Goal: Information Seeking & Learning: Learn about a topic

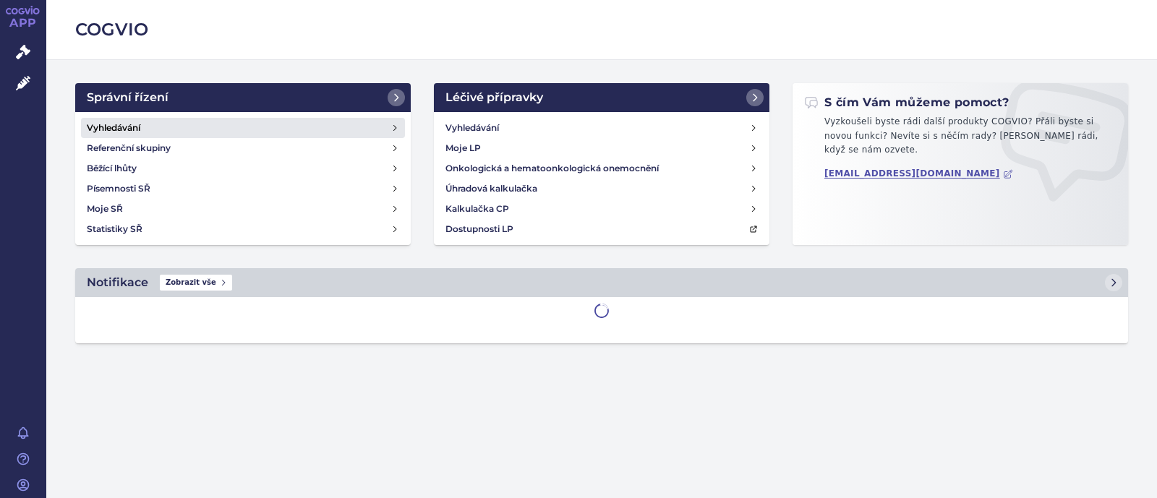
click at [223, 127] on link "Vyhledávání" at bounding box center [243, 128] width 324 height 20
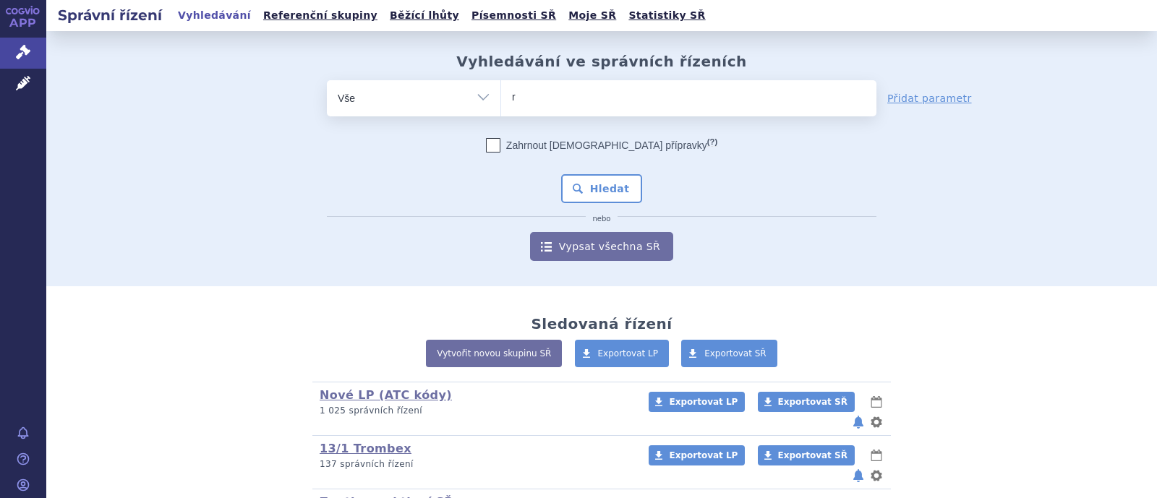
type input "re"
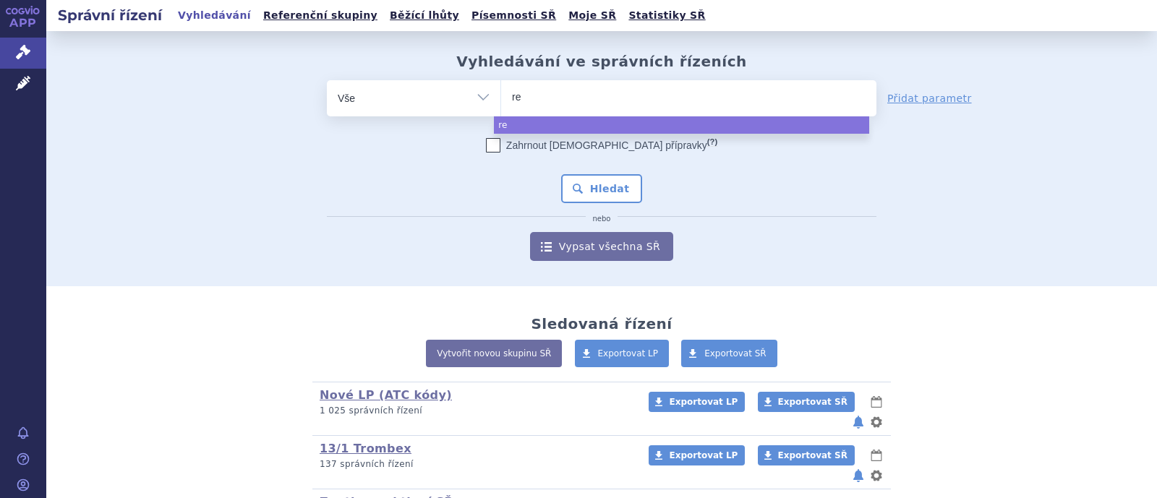
type input "re,"
type input "re"
type input "rem"
type input "remu"
type input "remure"
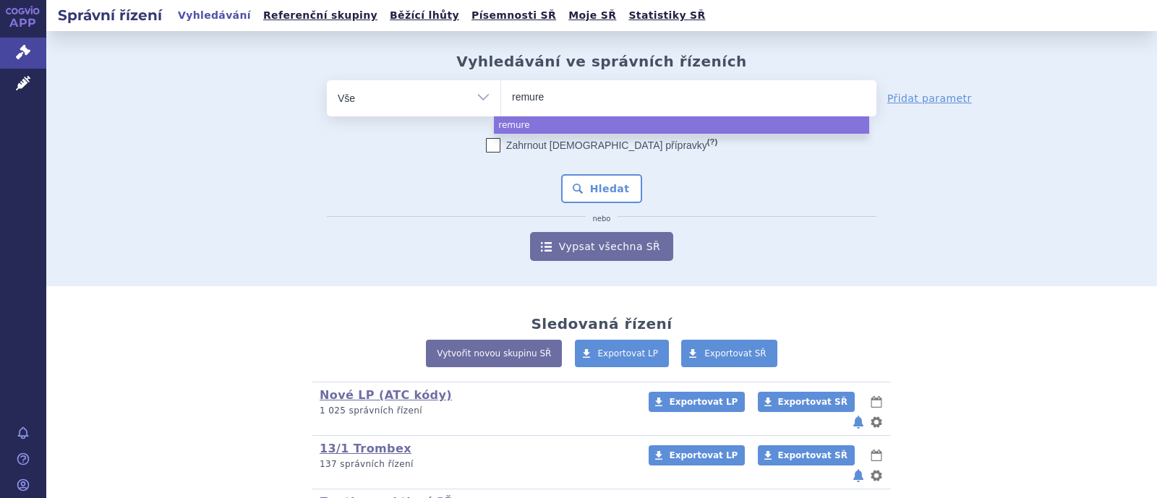
type input "remurel"
select select "remurel"
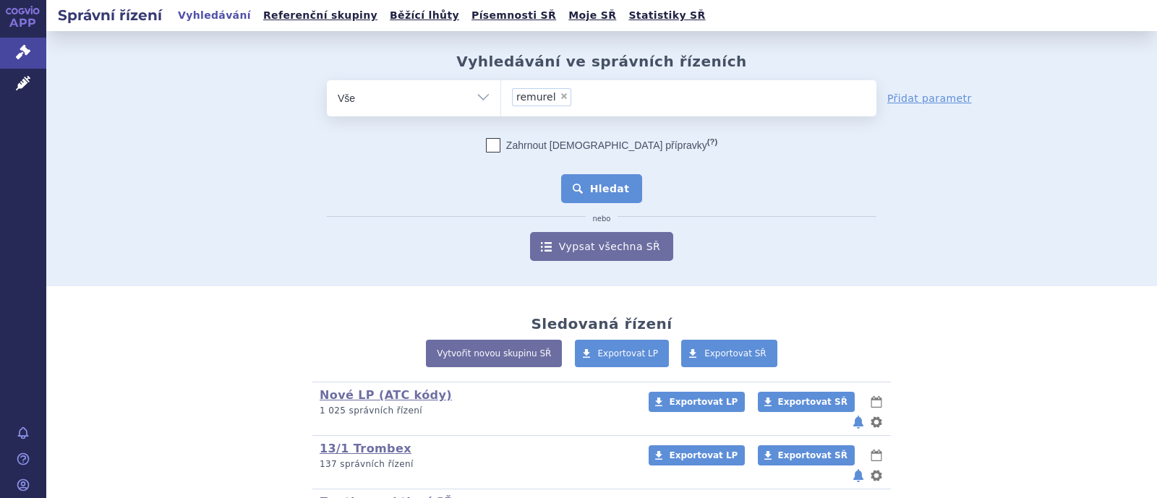
click at [608, 185] on button "Hledat" at bounding box center [602, 188] width 82 height 29
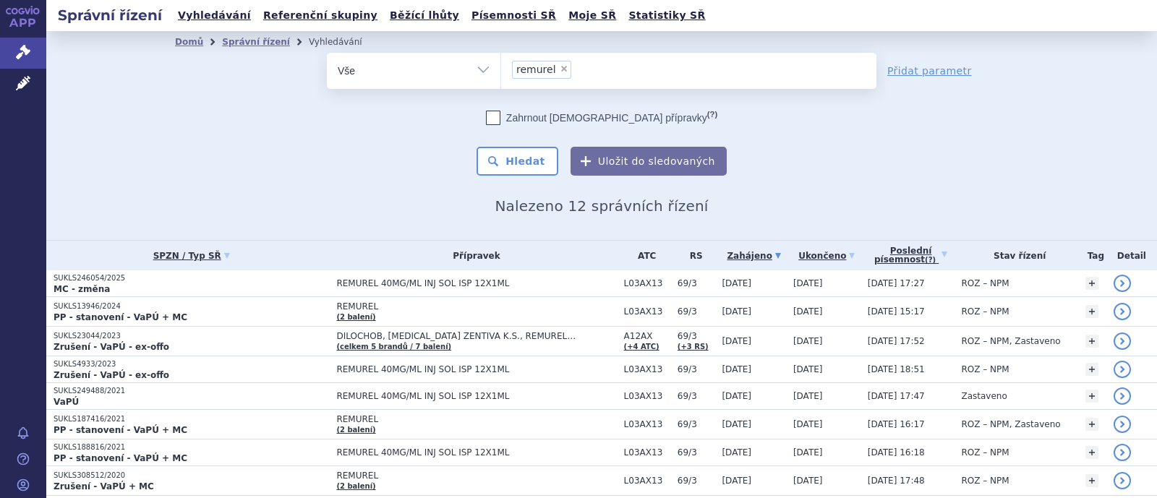
click at [421, 88] on div "odstranit Vše Spisová značka Typ SŘ Přípravek/SUKL kód ×" at bounding box center [602, 71] width 550 height 36
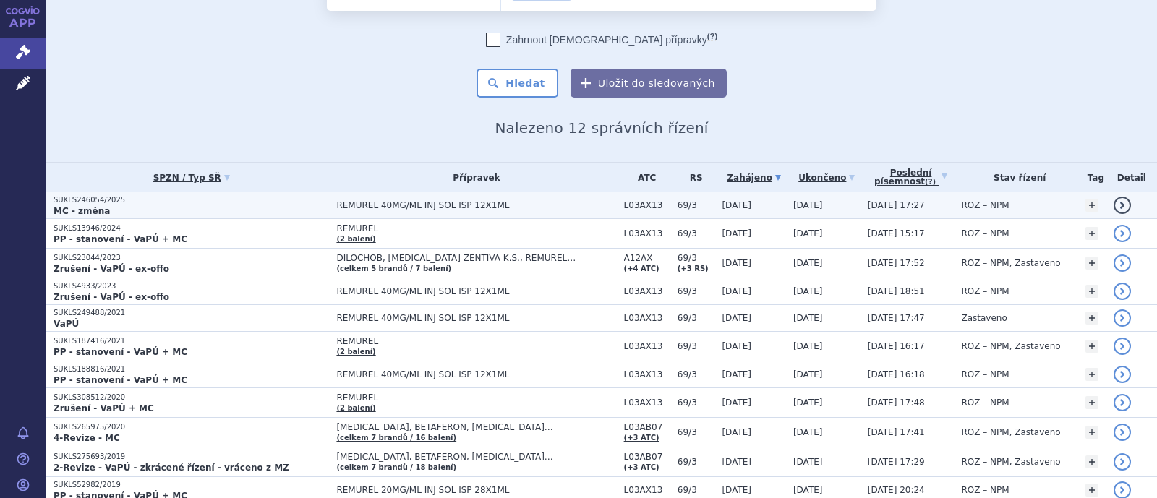
scroll to position [166, 0]
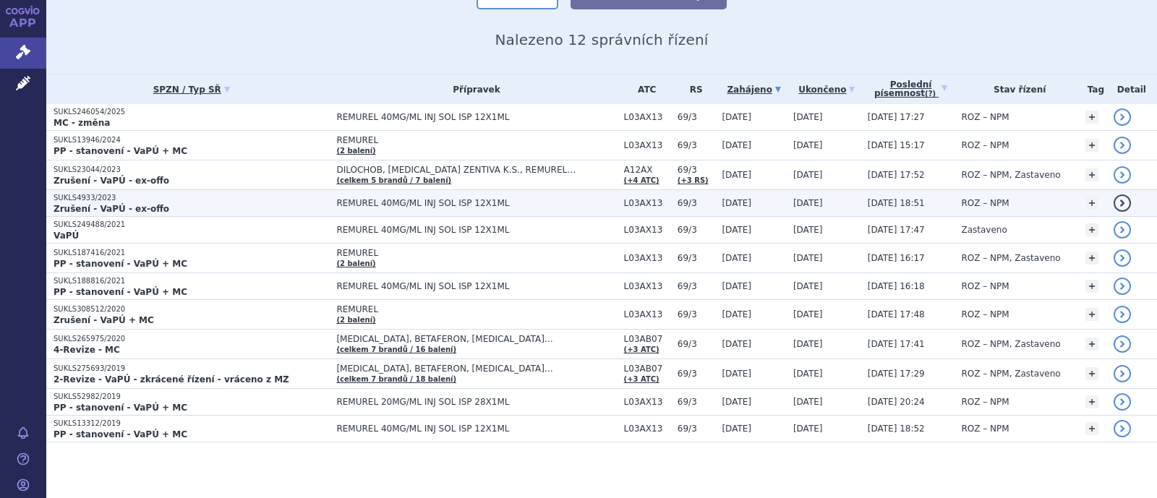
click at [176, 200] on p "SUKLS4933/2023" at bounding box center [192, 198] width 276 height 10
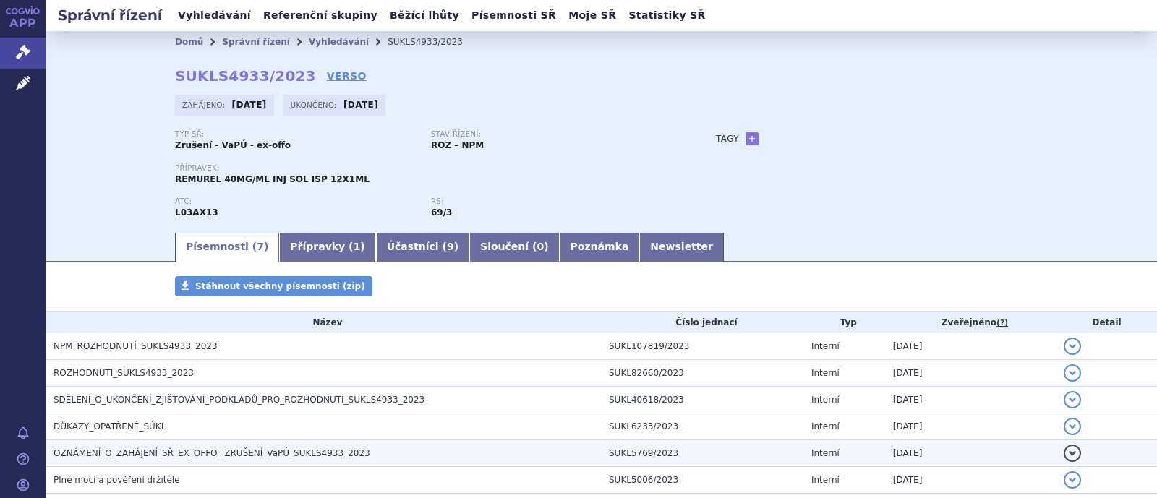
scroll to position [108, 0]
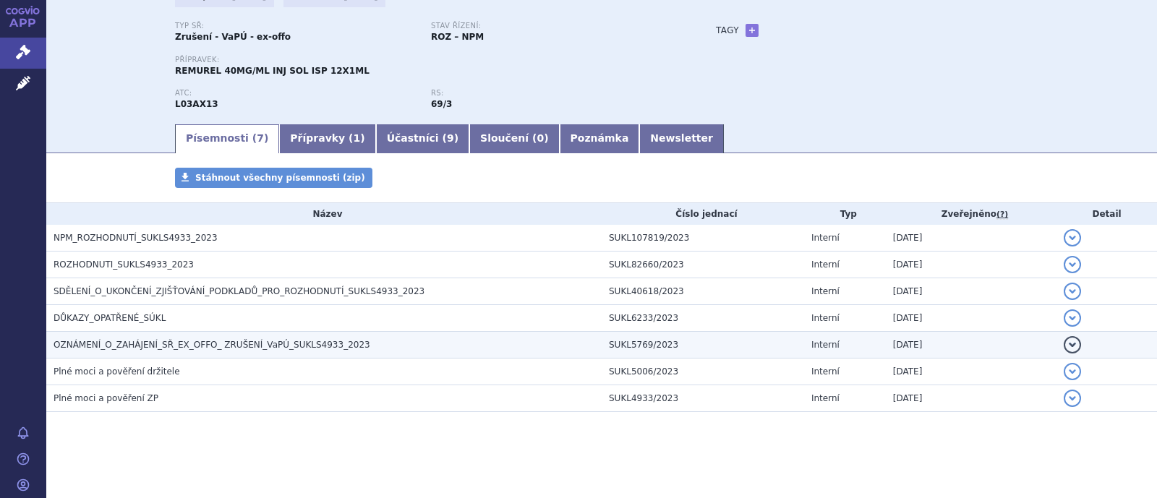
click at [228, 342] on span "OZNÁMENÍ_O_ZAHÁJENÍ_SŘ_EX_OFFO_ ZRUŠENÍ_VaPÚ_SUKLS4933_2023" at bounding box center [212, 345] width 317 height 10
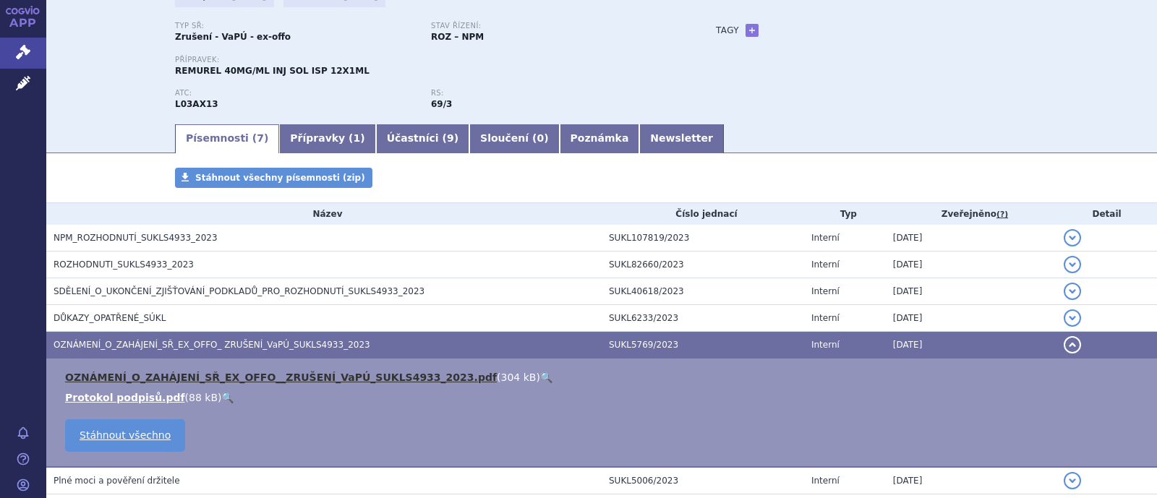
click at [284, 375] on link "OZNÁMENÍ_O_ZAHÁJENÍ_SŘ_EX_OFFO__ZRUŠENÍ_VaPÚ_SUKLS4933_2023.pdf" at bounding box center [281, 378] width 432 height 12
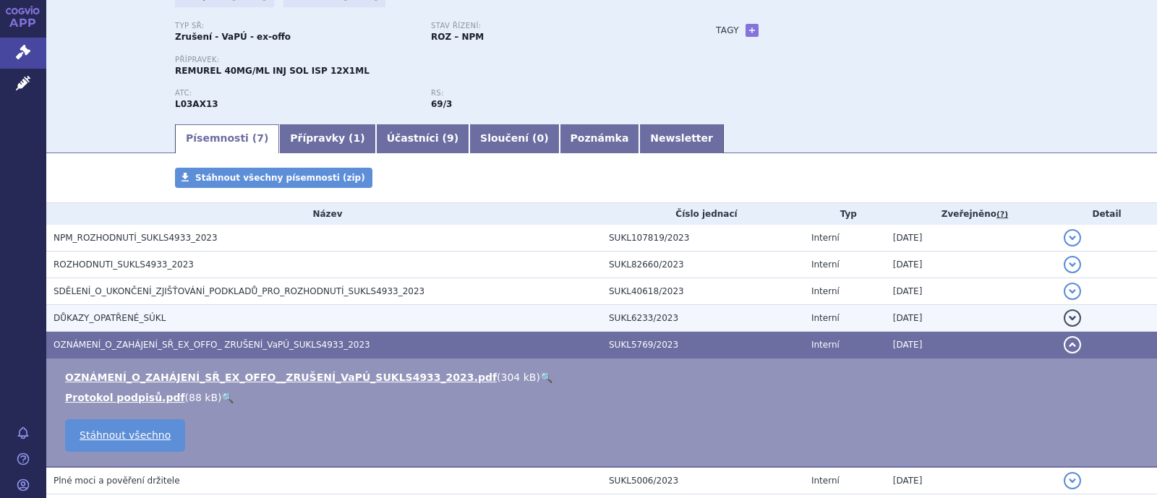
scroll to position [199, 0]
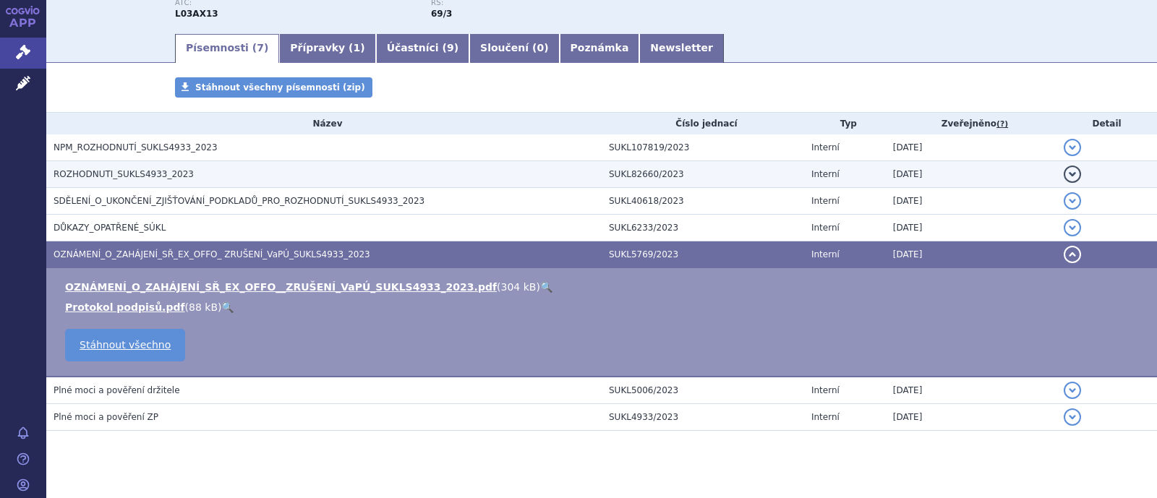
click at [134, 169] on span "ROZHODNUTI_SUKLS4933_2023" at bounding box center [124, 174] width 140 height 10
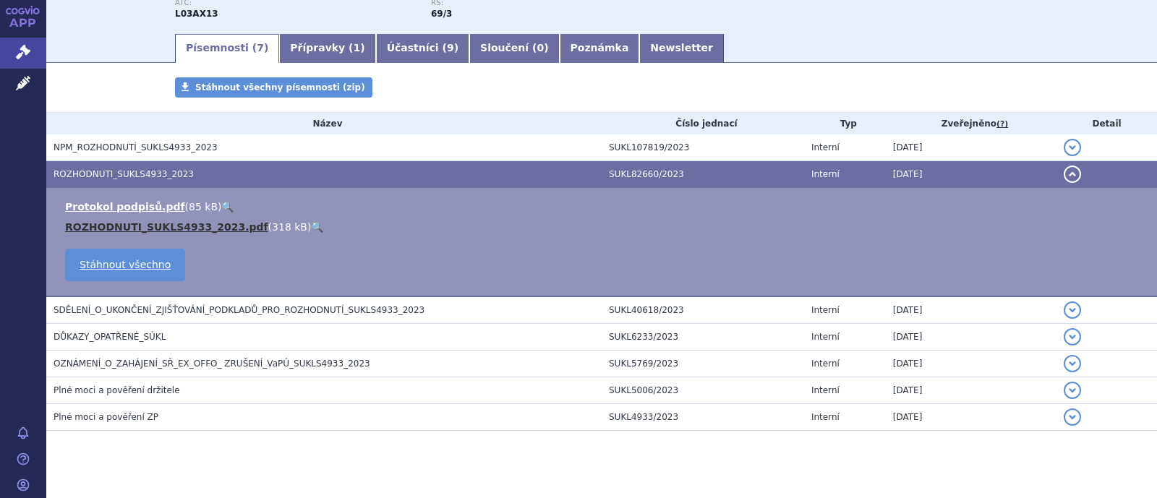
click at [144, 228] on link "ROZHODNUTI_SUKLS4933_2023.pdf" at bounding box center [166, 227] width 203 height 12
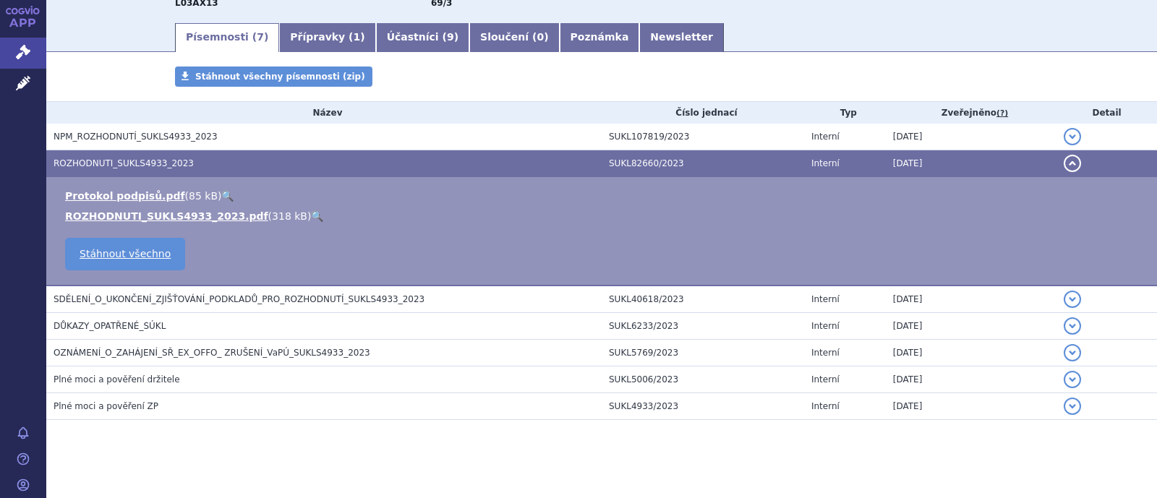
scroll to position [218, 0]
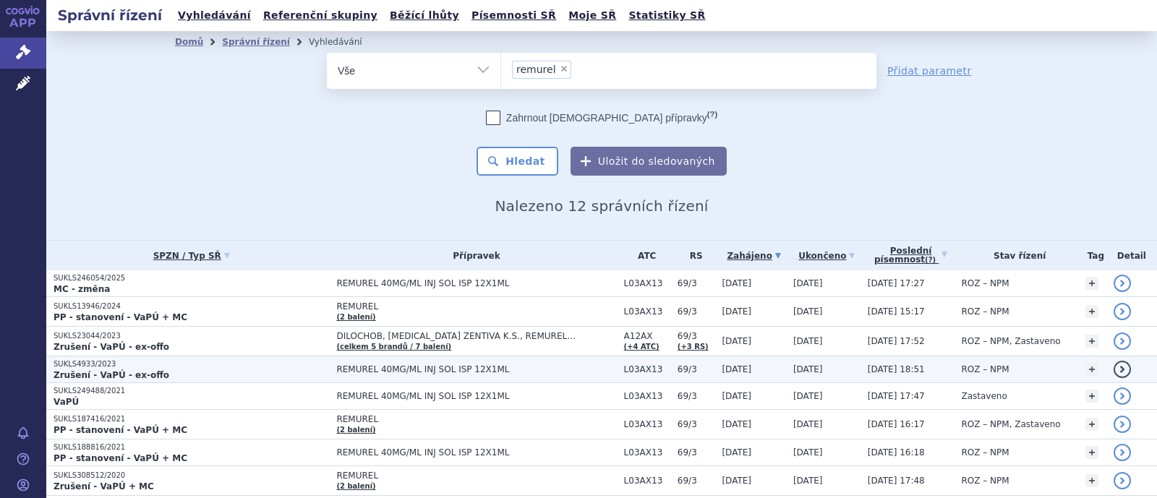
click at [385, 369] on span "REMUREL 40MG/ML INJ SOL ISP 12X1ML" at bounding box center [476, 370] width 280 height 10
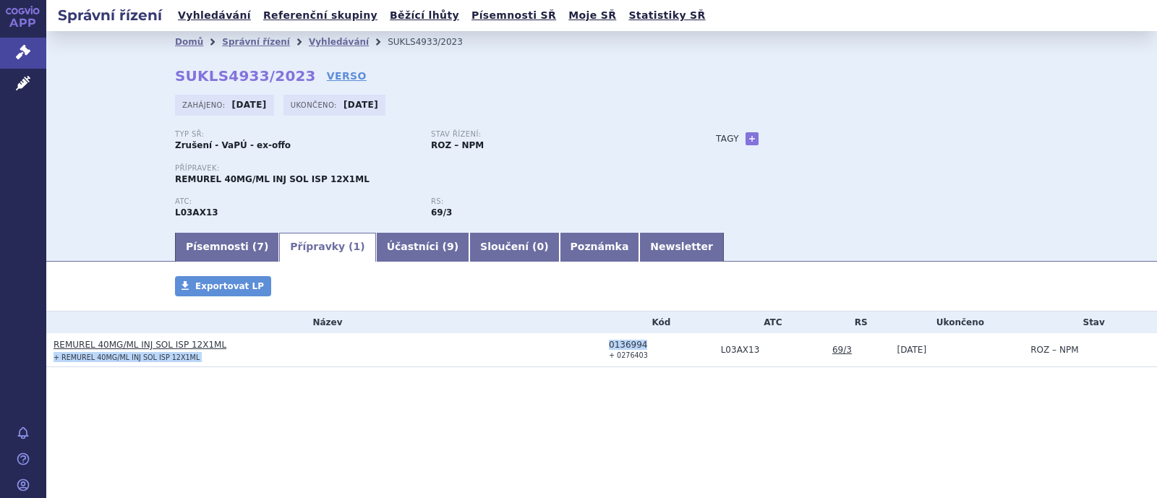
drag, startPoint x: 688, startPoint y: 347, endPoint x: 599, endPoint y: 345, distance: 89.0
click at [599, 346] on tr "REMUREL 40MG/ML INJ SOL ISP 12X1ML + REMUREL 40MG/ML INJ SOL ISP 12X1ML 0136994…" at bounding box center [601, 350] width 1111 height 34
click at [576, 367] on td "REMUREL 40MG/ML INJ SOL ISP 12X1ML + REMUREL 40MG/ML INJ SOL ISP 12X1ML" at bounding box center [323, 350] width 555 height 34
drag, startPoint x: 642, startPoint y: 339, endPoint x: 606, endPoint y: 341, distance: 35.5
click at [606, 341] on td "0136994 + 0276403" at bounding box center [658, 350] width 112 height 34
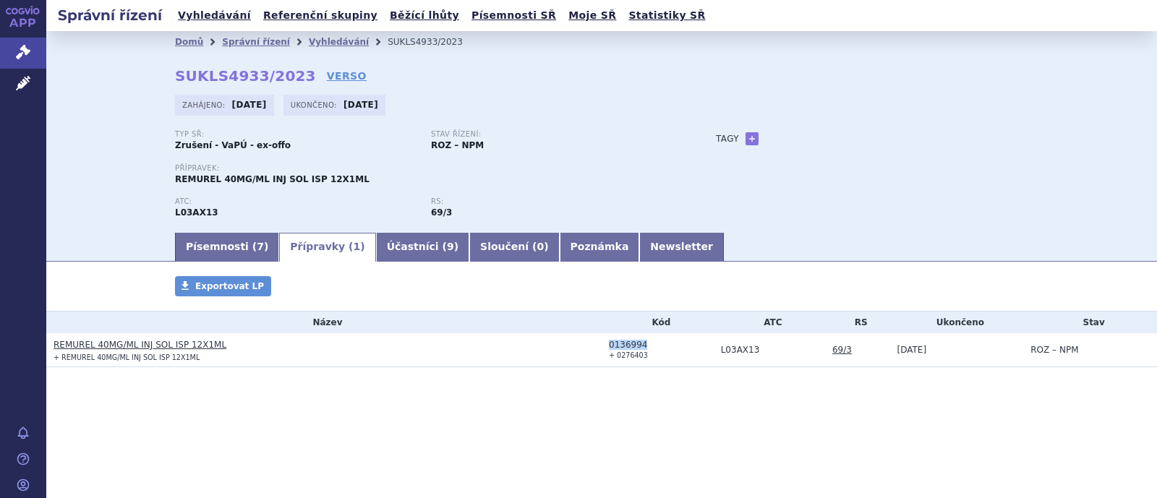
copy div "0136994"
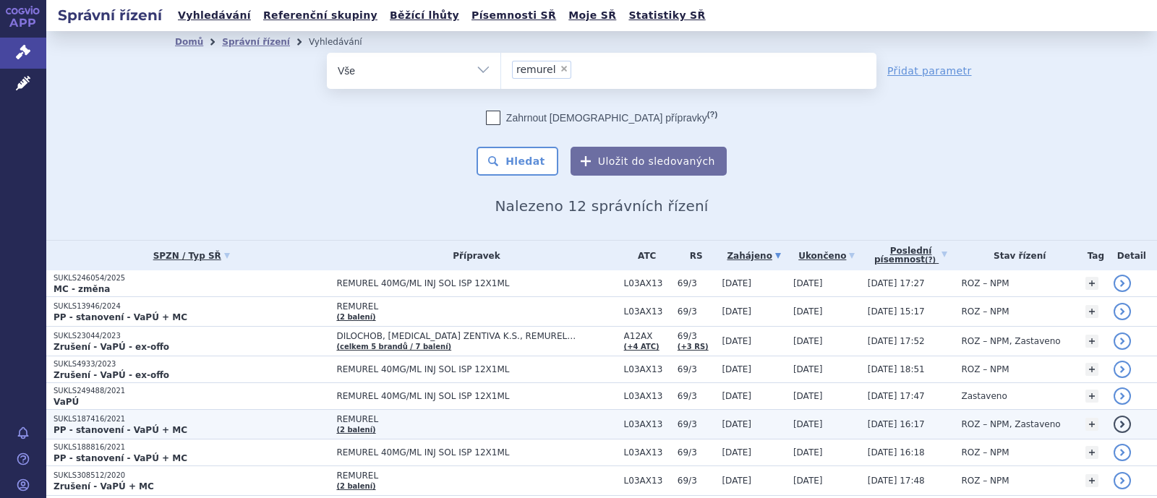
scroll to position [90, 0]
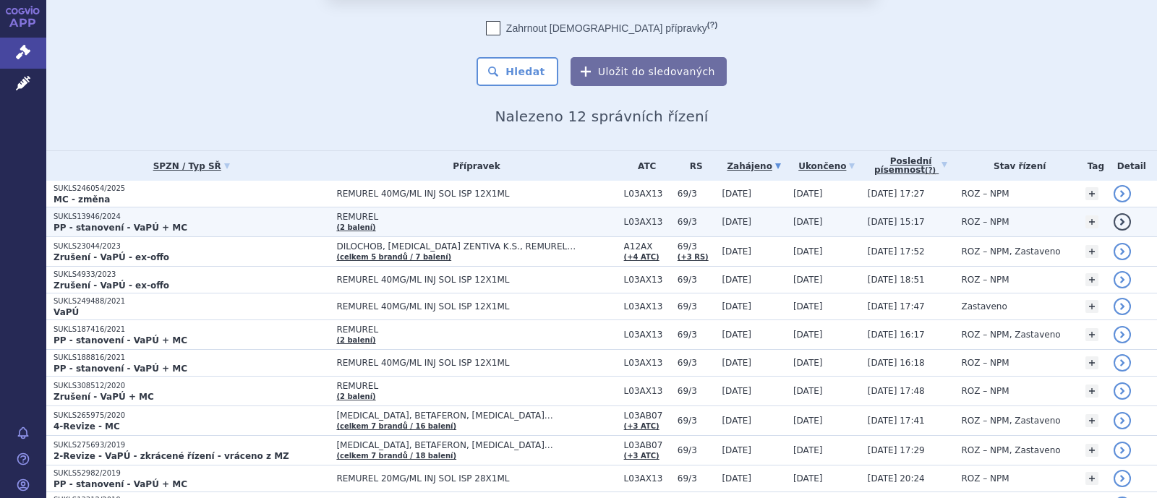
click at [300, 226] on p "PP - stanovení - VaPÚ + MC" at bounding box center [192, 228] width 276 height 12
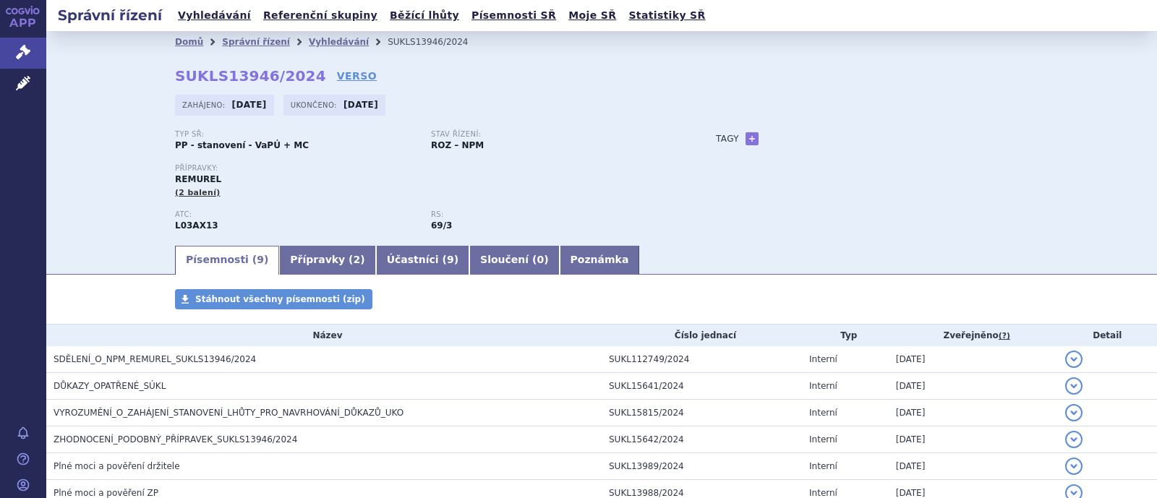
scroll to position [176, 0]
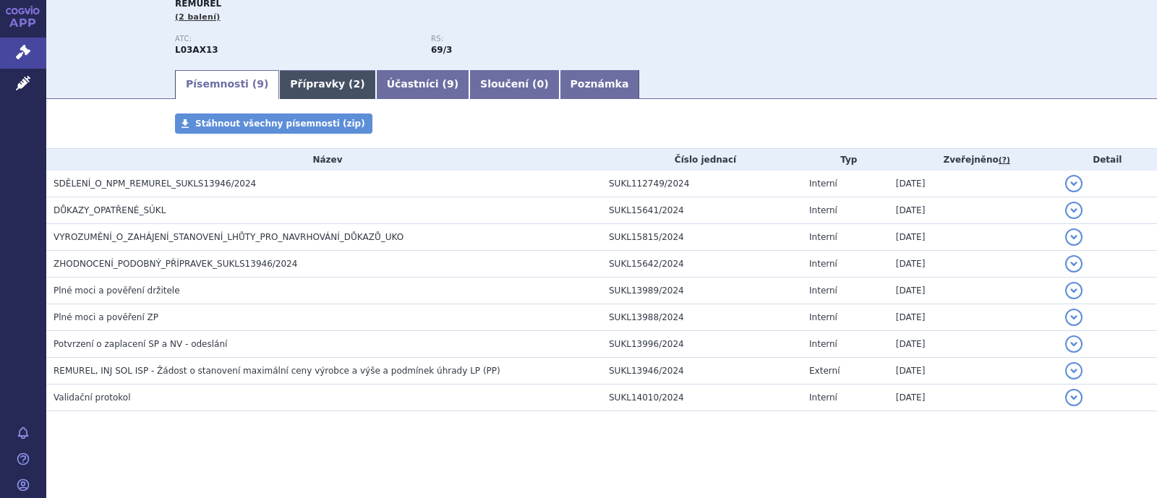
click at [292, 85] on link "Přípravky ( 2 )" at bounding box center [327, 84] width 96 height 29
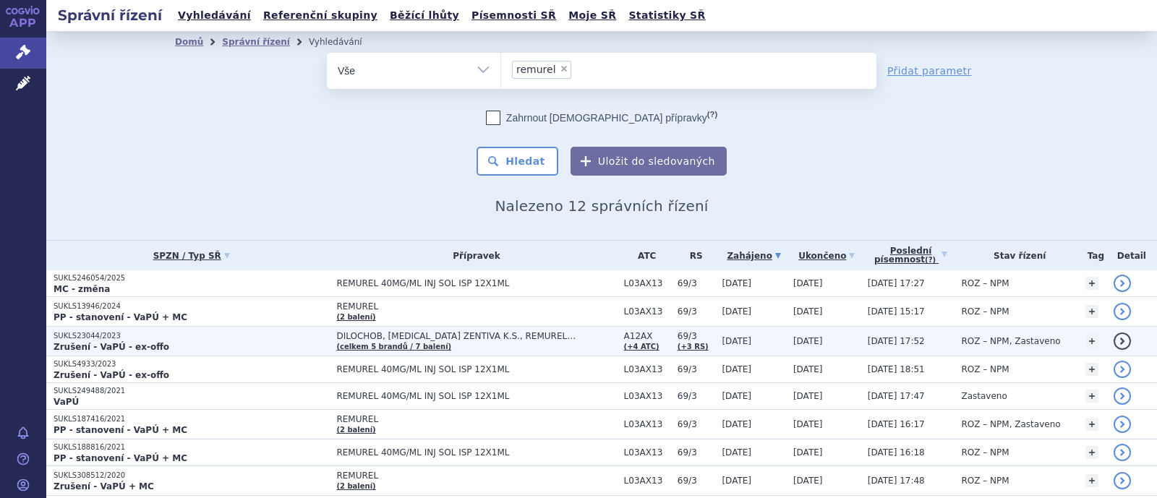
click at [448, 339] on span "DILOCHOB, [MEDICAL_DATA] ZENTIVA K.S., REMUREL…" at bounding box center [476, 336] width 280 height 10
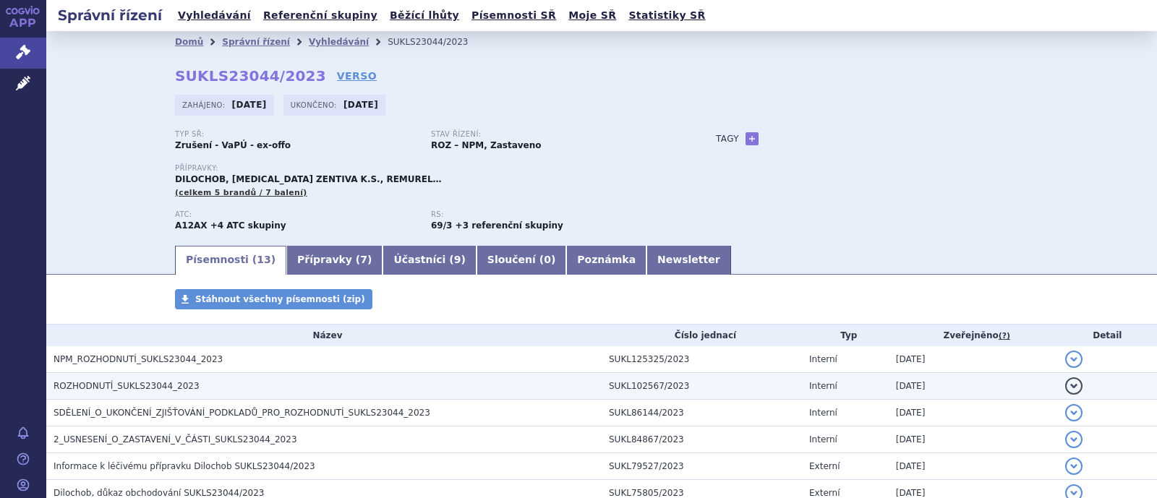
scroll to position [180, 0]
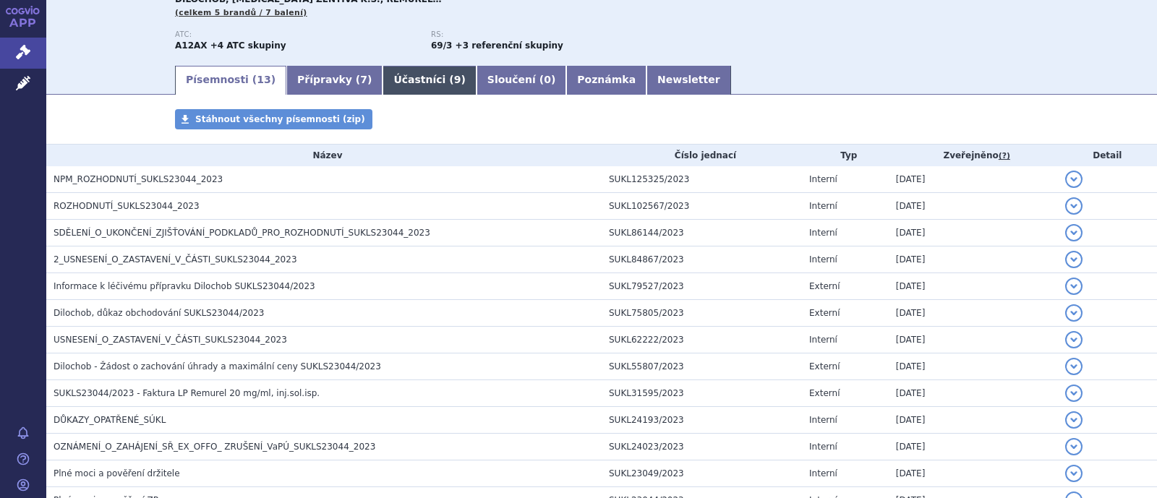
click at [396, 81] on link "Účastníci ( 9 )" at bounding box center [429, 80] width 93 height 29
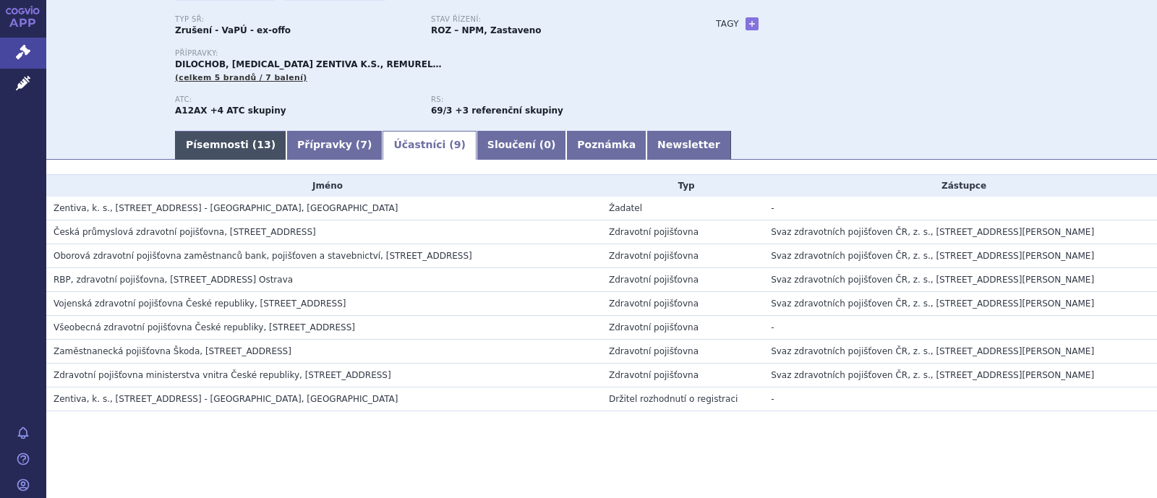
click at [196, 158] on link "Písemnosti ( 13 )" at bounding box center [230, 145] width 111 height 29
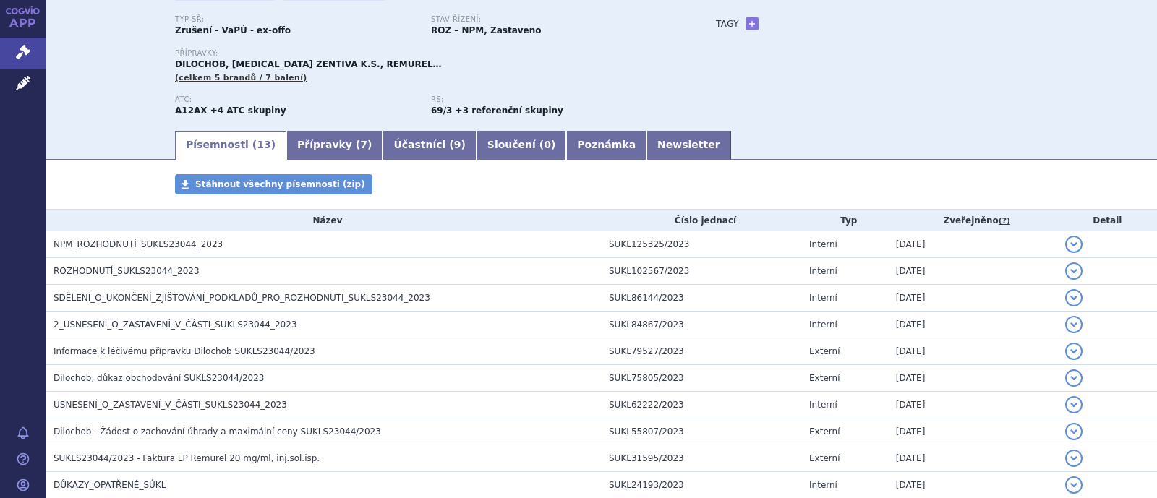
click at [286, 148] on link "Přípravky ( 7 )" at bounding box center [334, 145] width 96 height 29
